Goal: Use online tool/utility: Utilize a website feature to perform a specific function

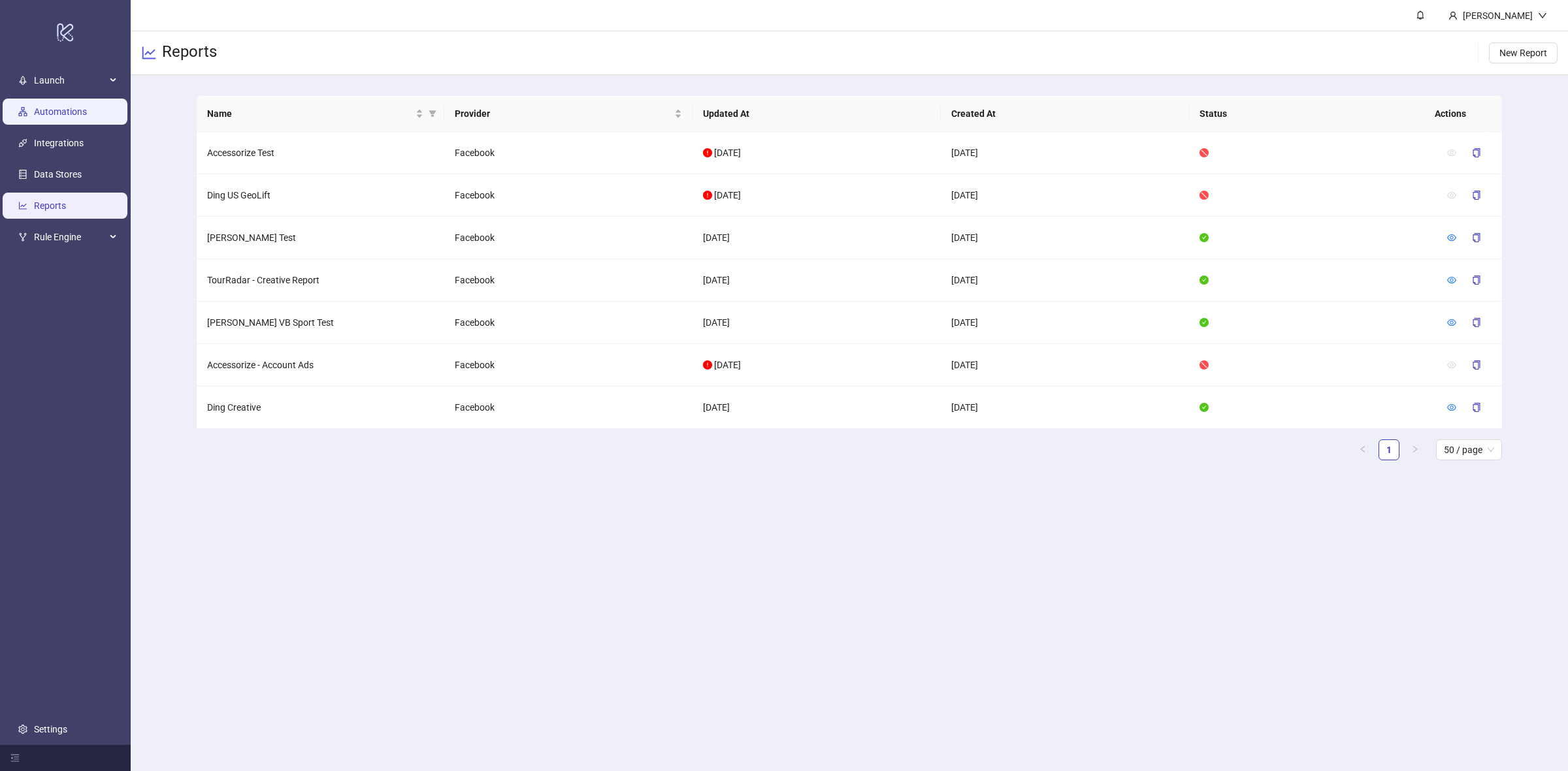
click at [72, 117] on link "Automations" at bounding box center [60, 111] width 53 height 11
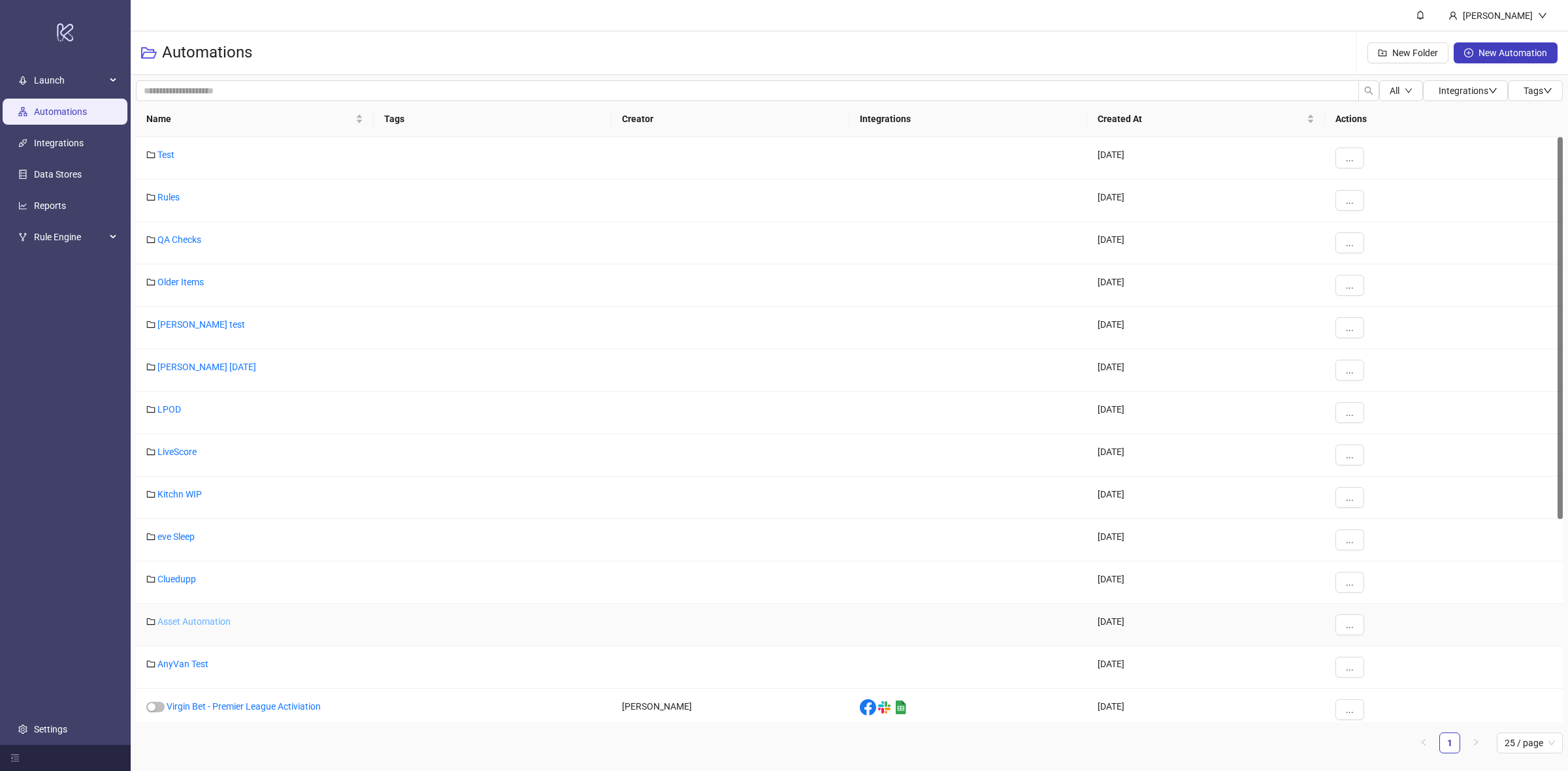
click at [218, 618] on link "Asset Automation" at bounding box center [194, 621] width 73 height 11
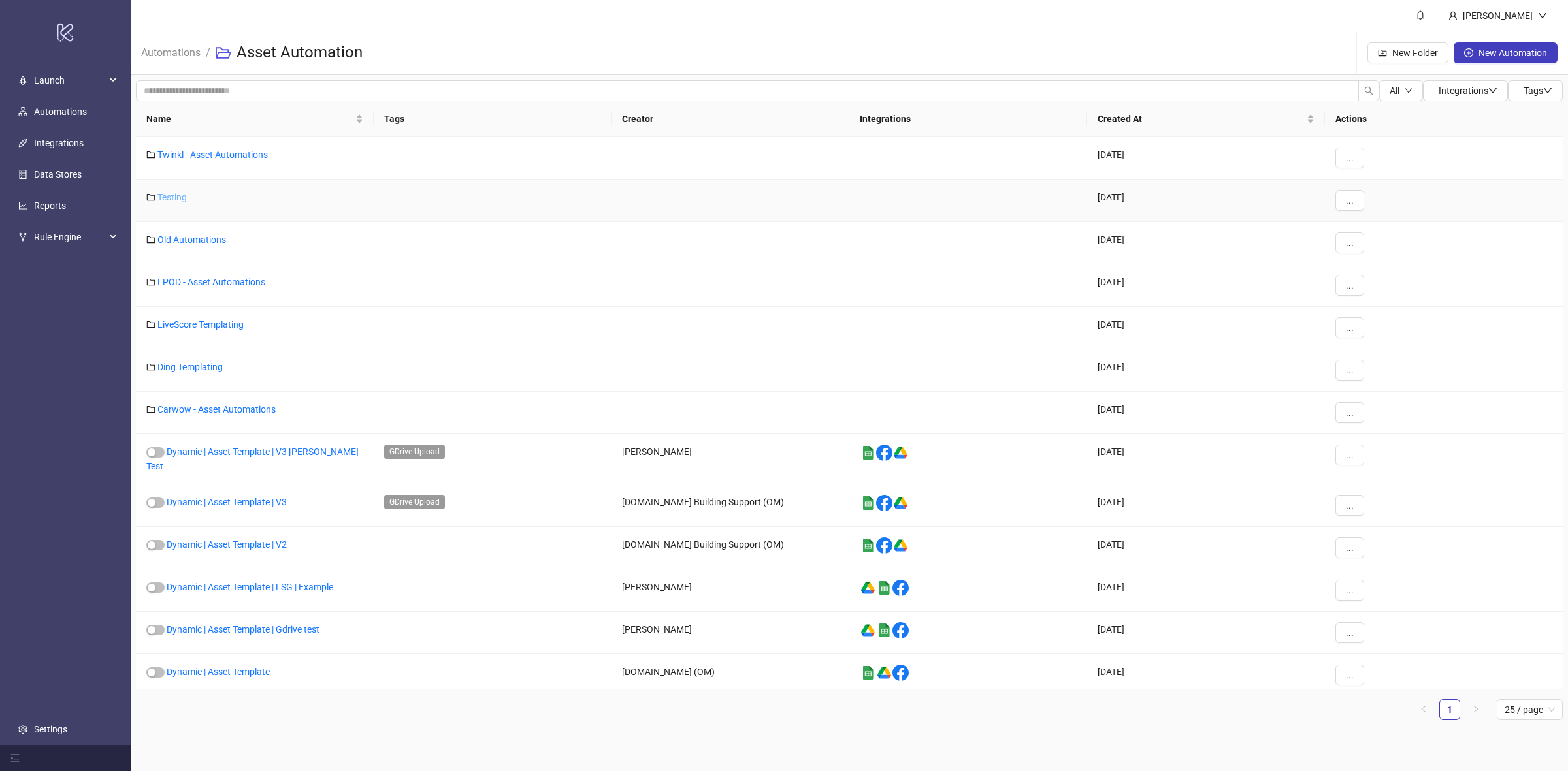
click at [165, 192] on link "Testing" at bounding box center [172, 197] width 29 height 11
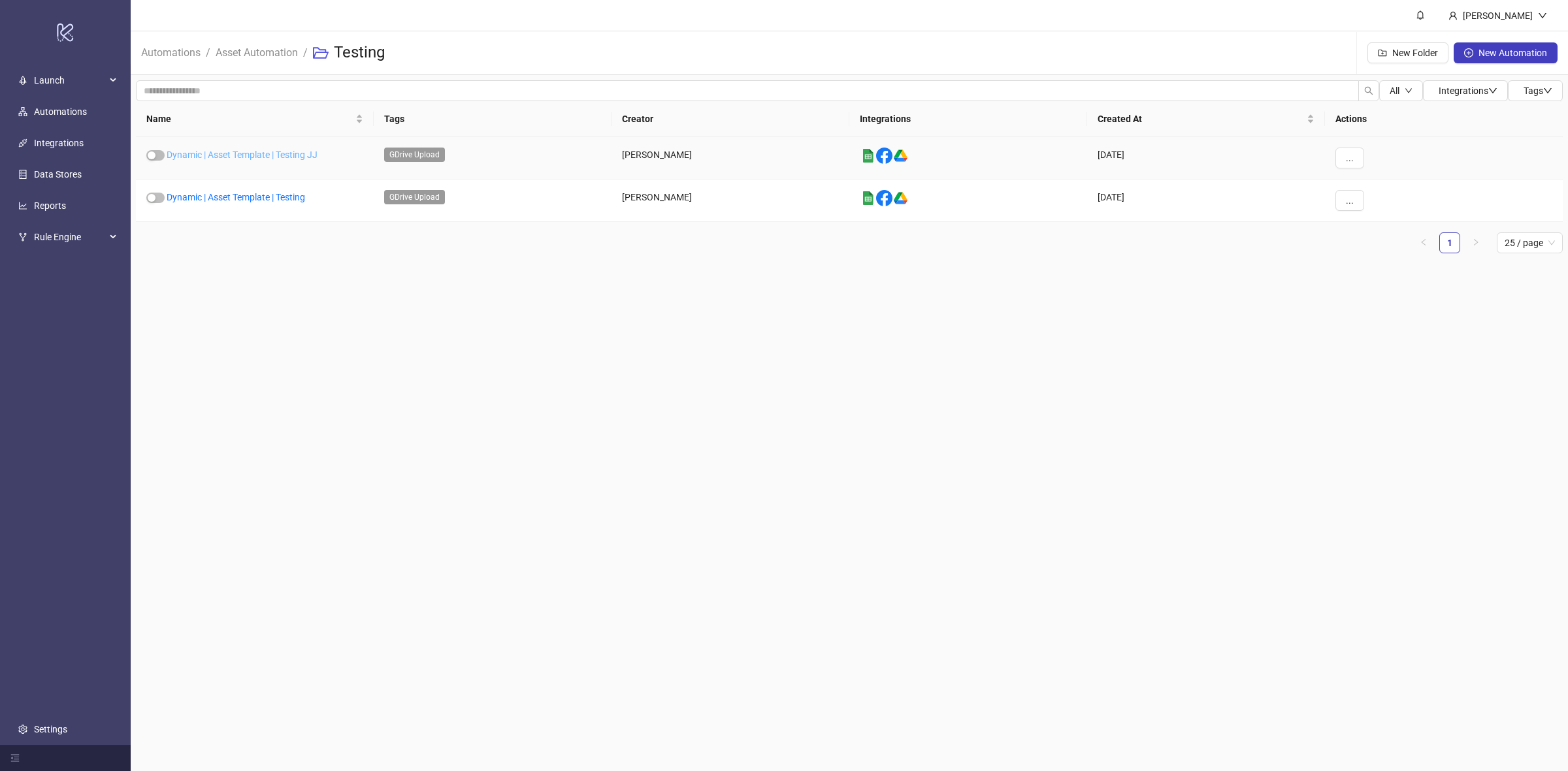
click at [286, 157] on link "Dynamic | Asset Template | Testing JJ" at bounding box center [242, 155] width 151 height 11
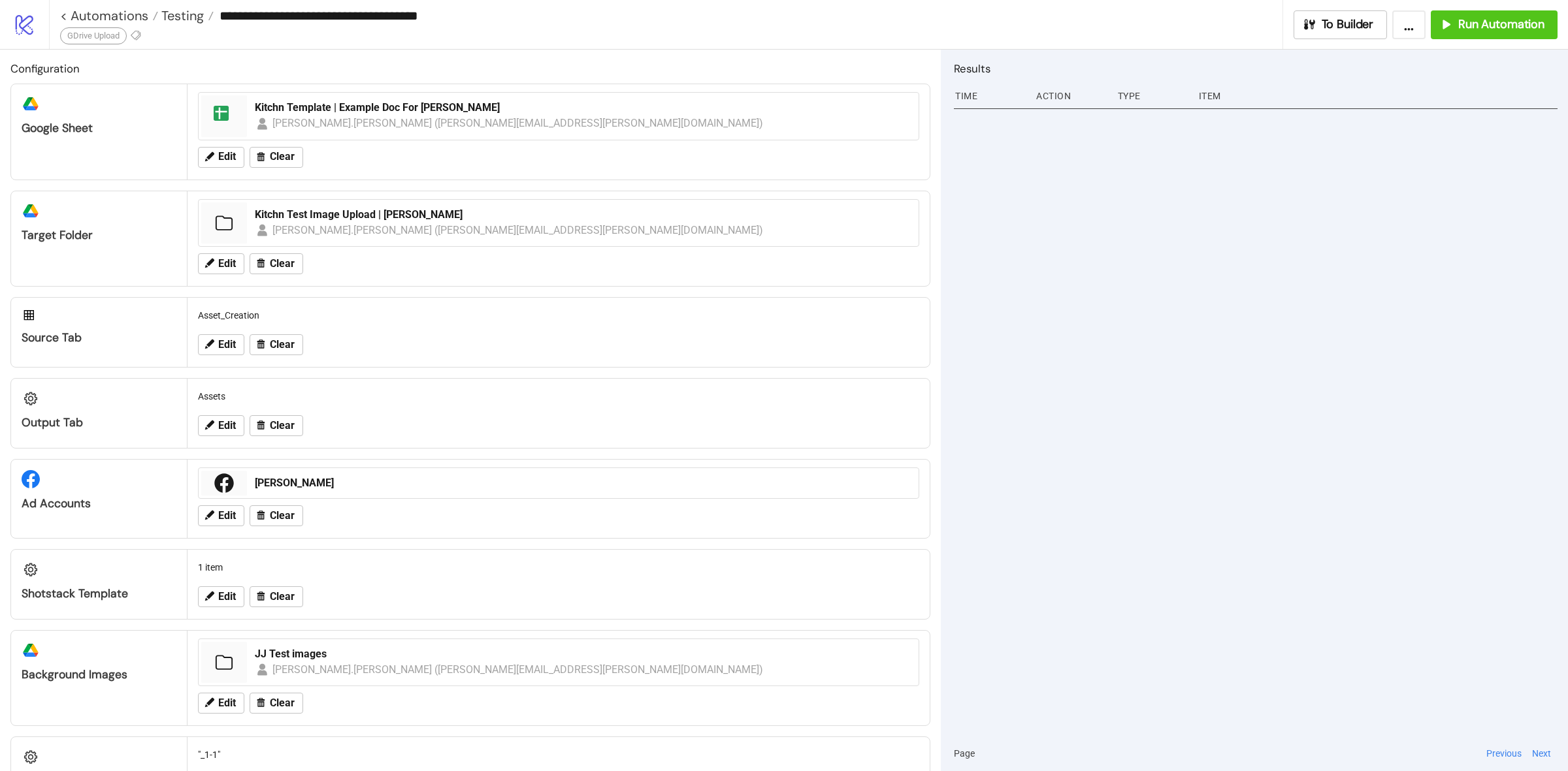
scroll to position [82, 0]
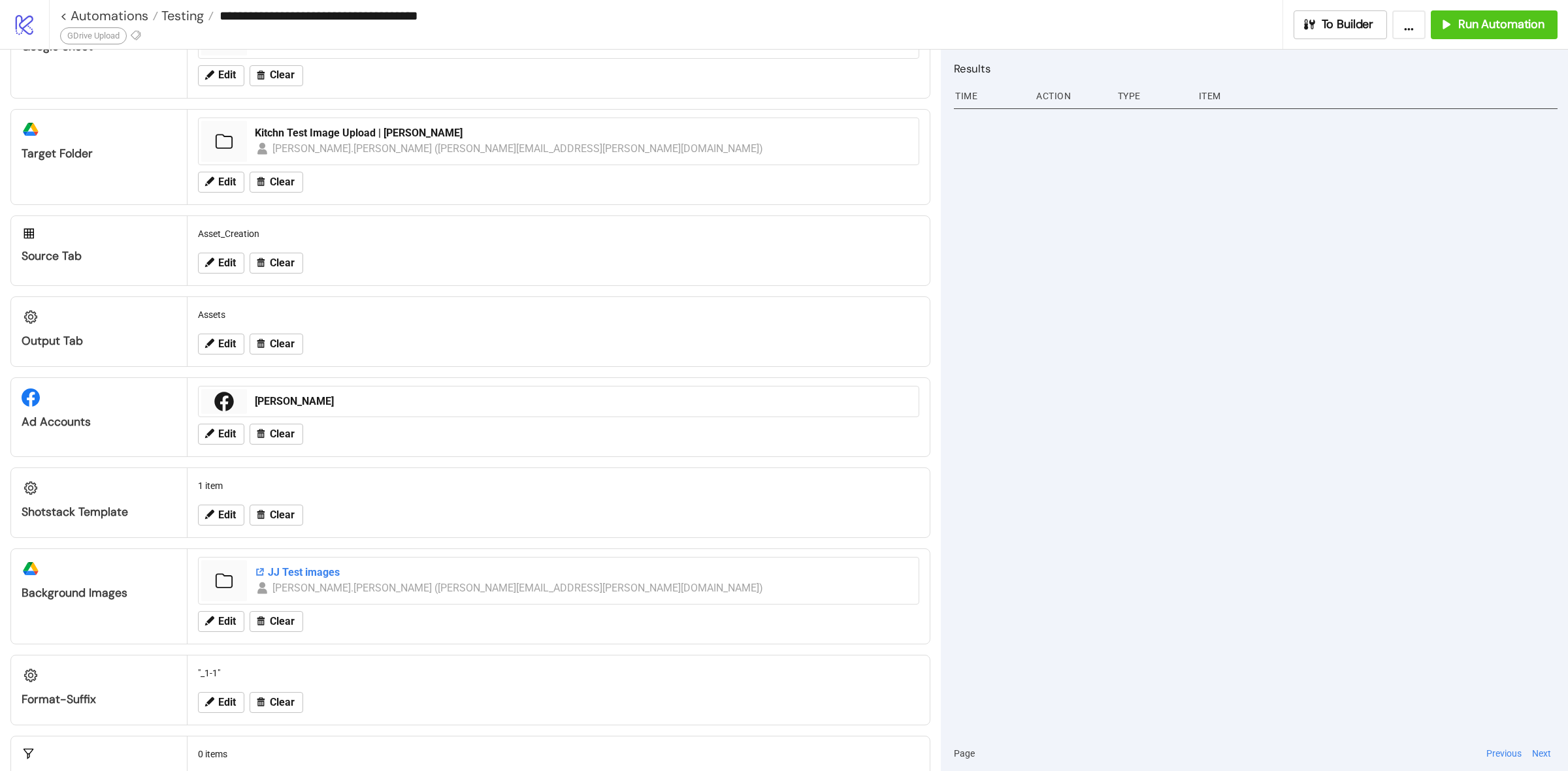
click at [292, 573] on div "JJ Test images" at bounding box center [583, 573] width 656 height 15
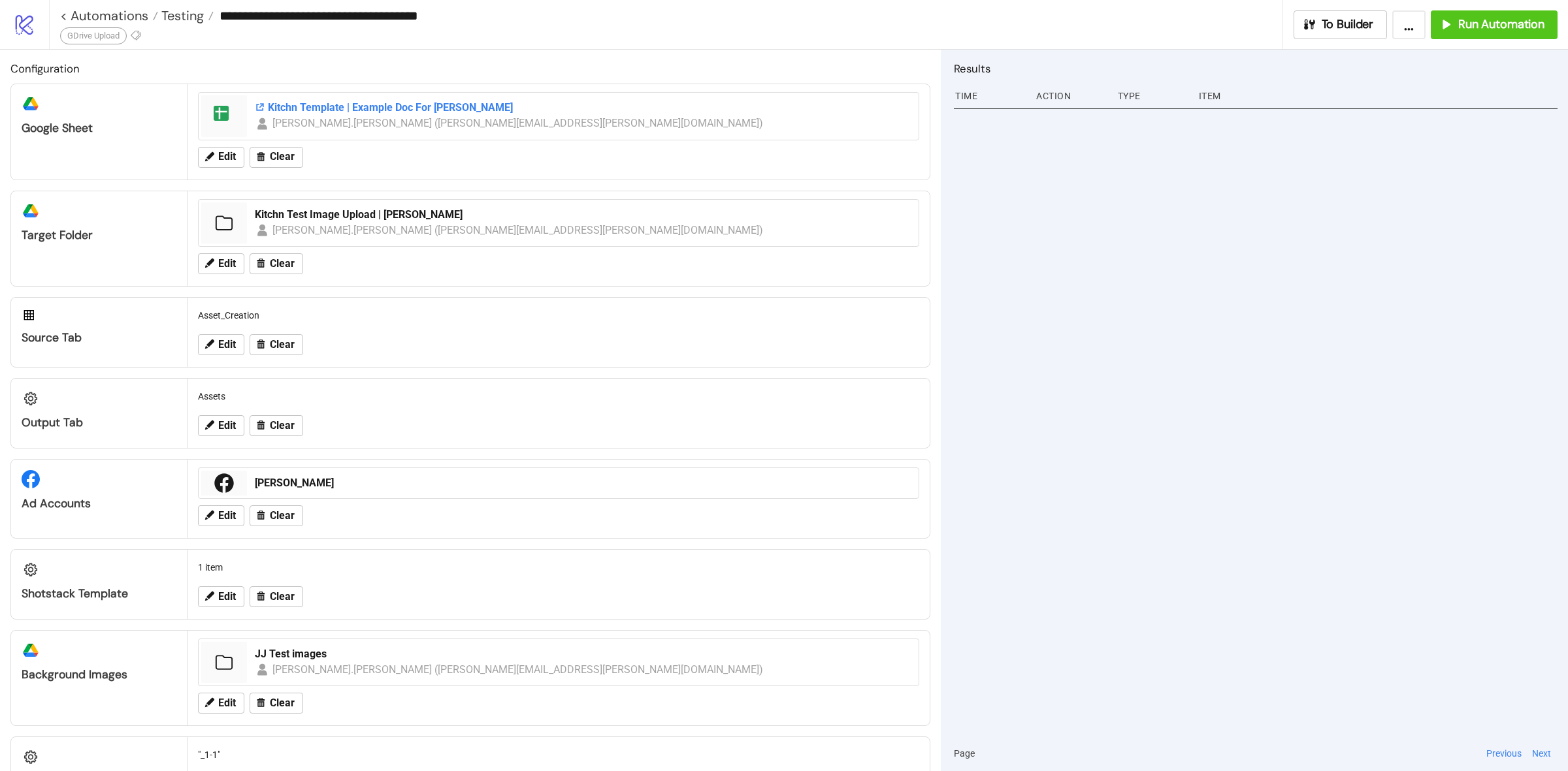
click at [410, 106] on div "Kitchn Template | Example Doc For [PERSON_NAME]" at bounding box center [583, 108] width 656 height 15
click at [217, 598] on button "Edit" at bounding box center [221, 596] width 47 height 21
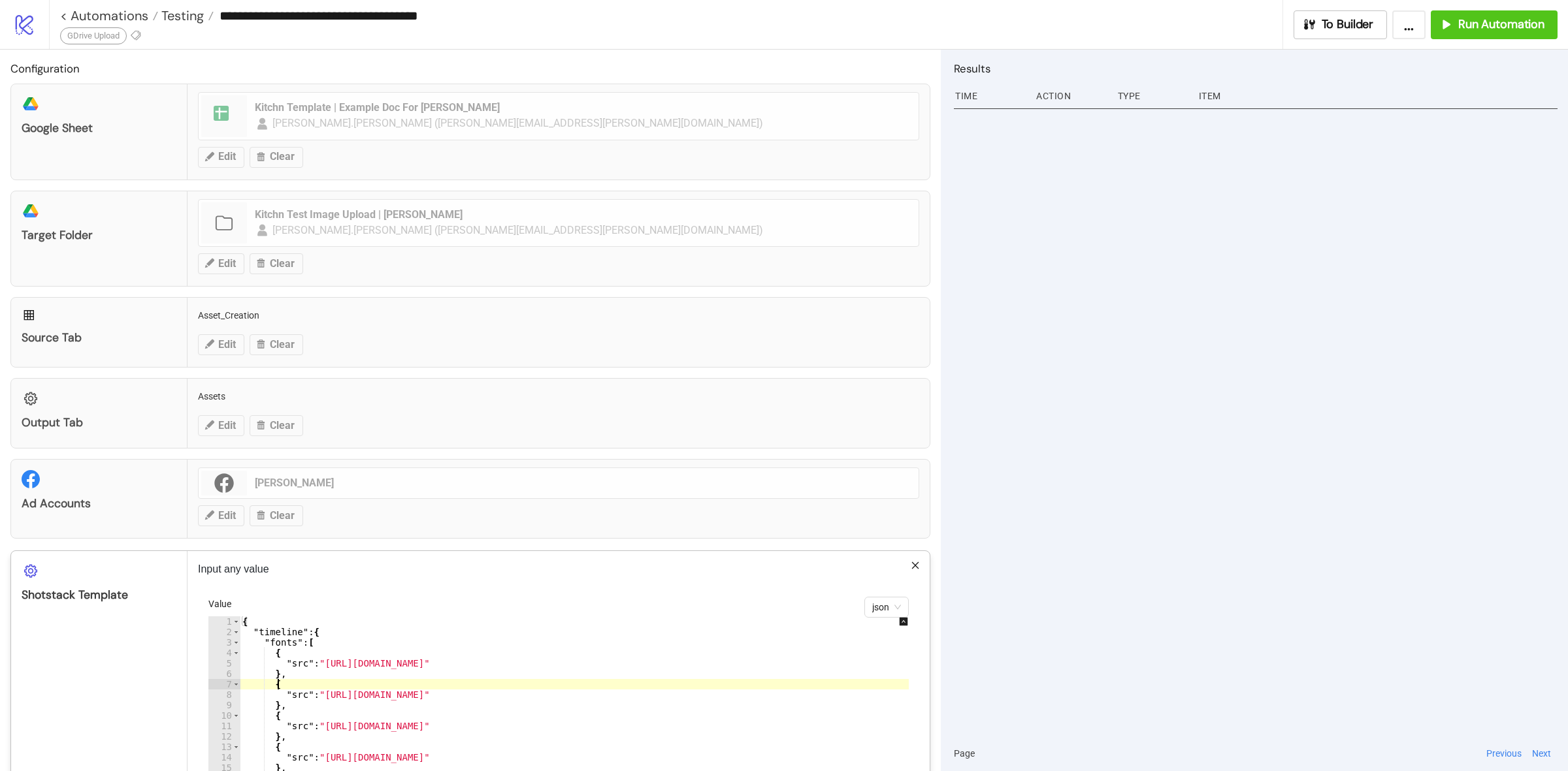
type textarea "* *"
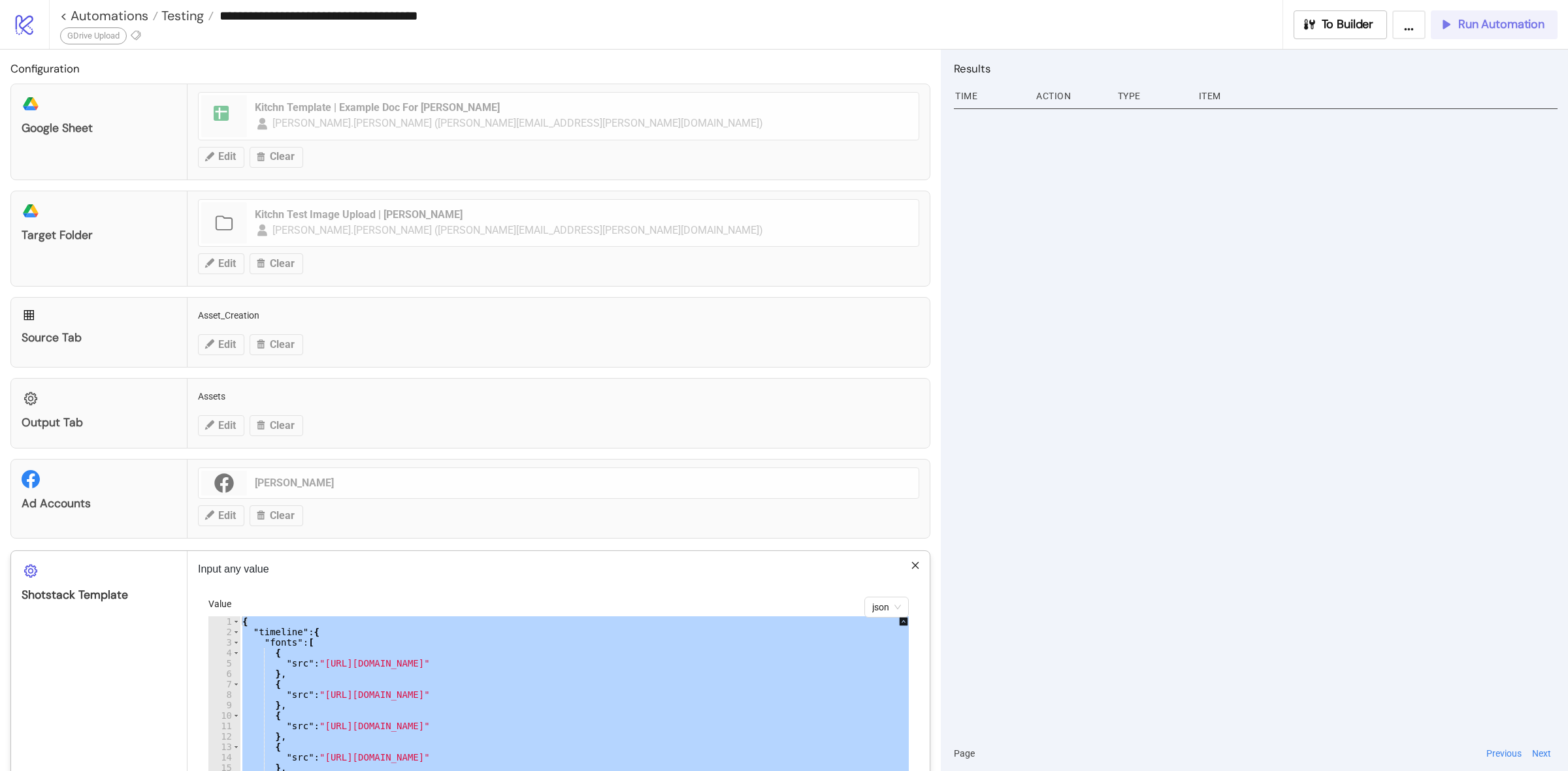
click at [1482, 24] on span "Run Automation" at bounding box center [1501, 24] width 86 height 15
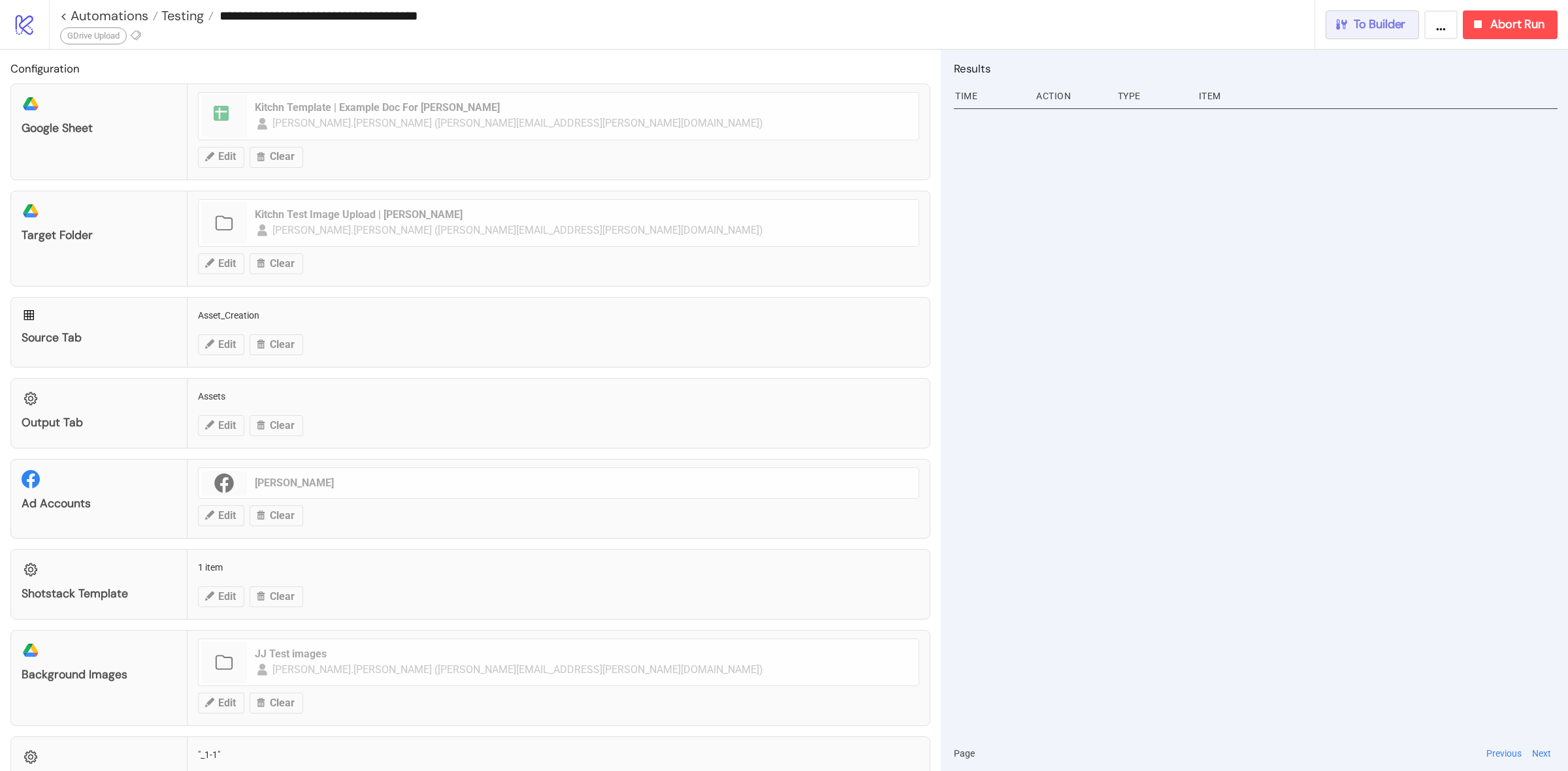
click at [1395, 33] on button "To Builder" at bounding box center [1372, 25] width 94 height 29
